Goal: Task Accomplishment & Management: Manage account settings

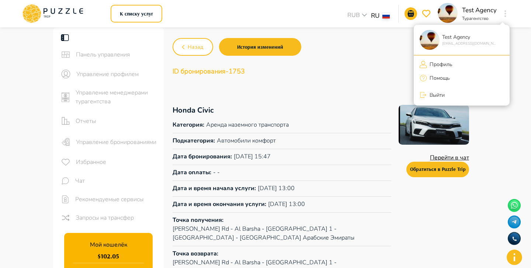
click at [443, 63] on p "Профиль" at bounding box center [439, 64] width 25 height 8
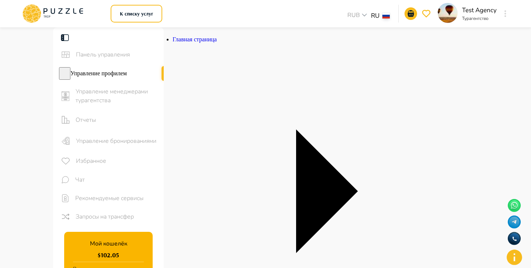
click at [132, 147] on div "Управление бронированиями" at bounding box center [108, 140] width 111 height 21
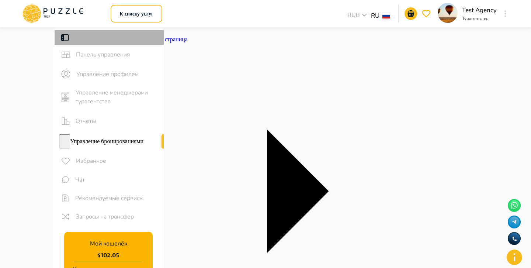
click at [65, 42] on div at bounding box center [109, 37] width 109 height 15
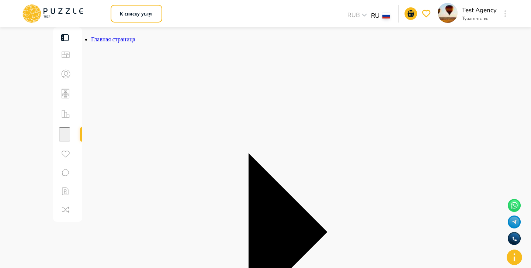
scroll to position [80, 0]
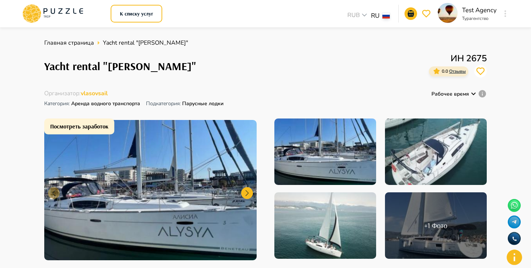
click at [505, 17] on button "button" at bounding box center [505, 13] width 6 height 10
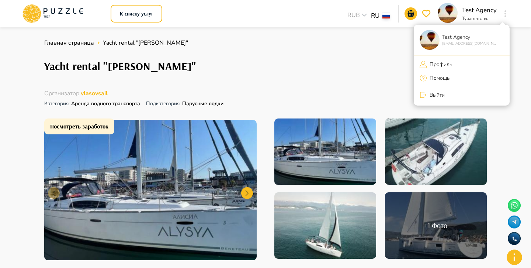
click at [447, 56] on ul "Test Agency support@puzzletrip.com Профиль Помощь Выйти" at bounding box center [461, 65] width 96 height 81
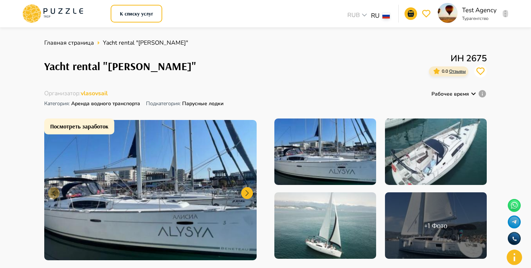
click at [507, 13] on button "button" at bounding box center [505, 13] width 6 height 10
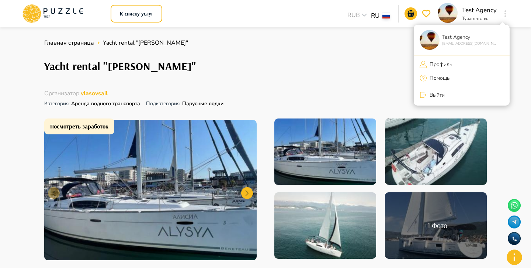
click at [435, 62] on p "Профиль" at bounding box center [439, 64] width 25 height 8
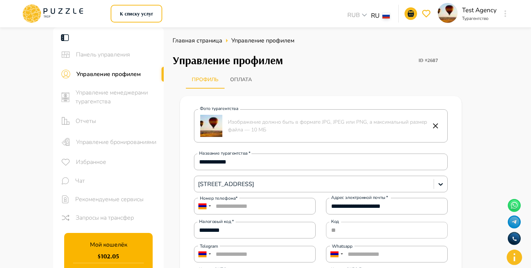
click at [106, 141] on span "Управление бронированиями" at bounding box center [117, 141] width 82 height 9
